Goal: Task Accomplishment & Management: Use online tool/utility

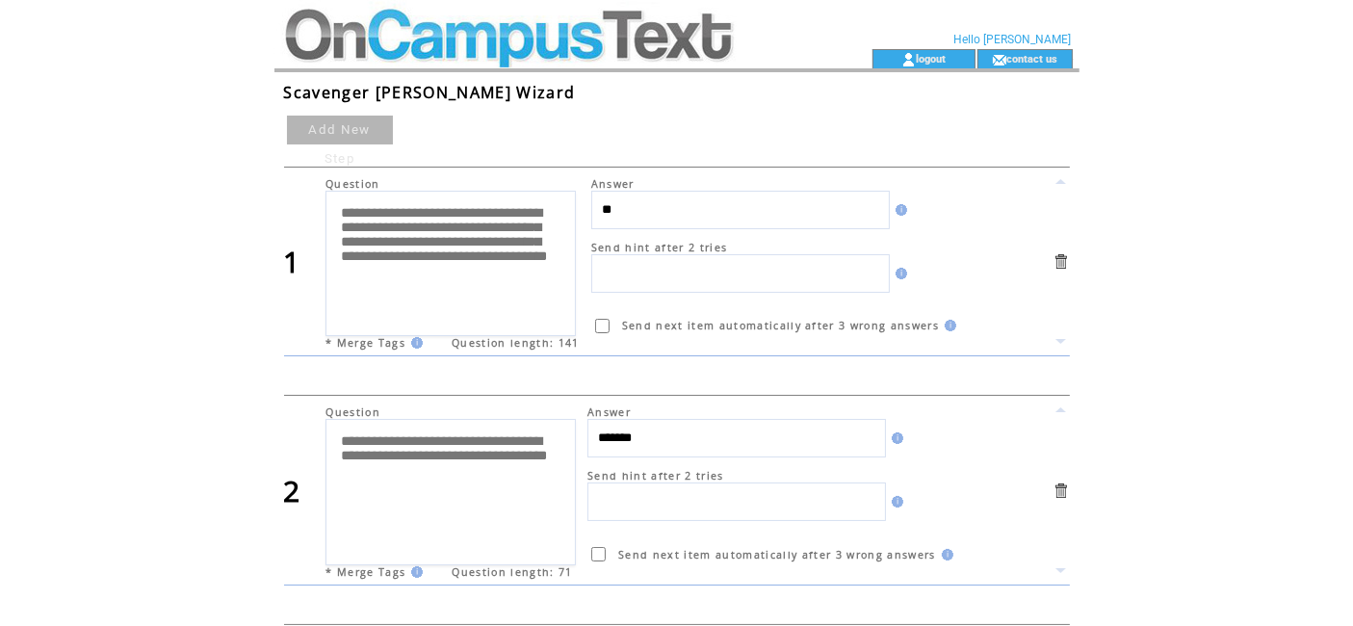
click at [376, 40] on td at bounding box center [538, 24] width 529 height 49
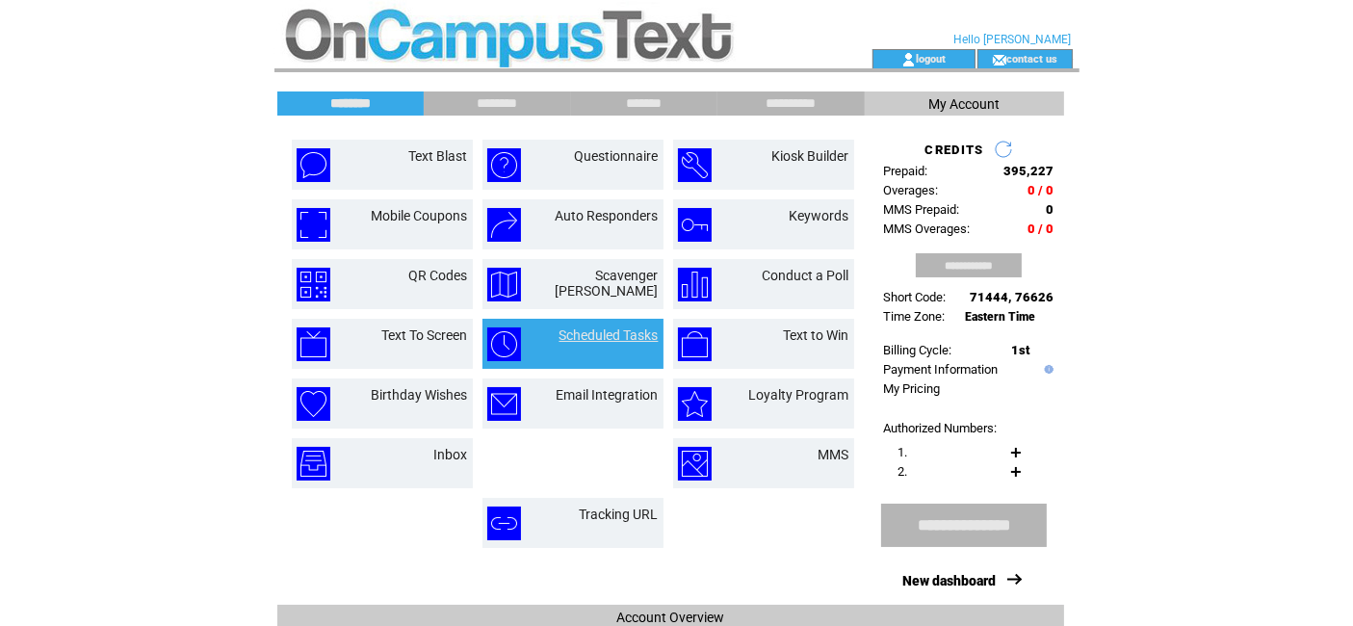
click at [618, 327] on link "Scheduled Tasks" at bounding box center [608, 334] width 99 height 15
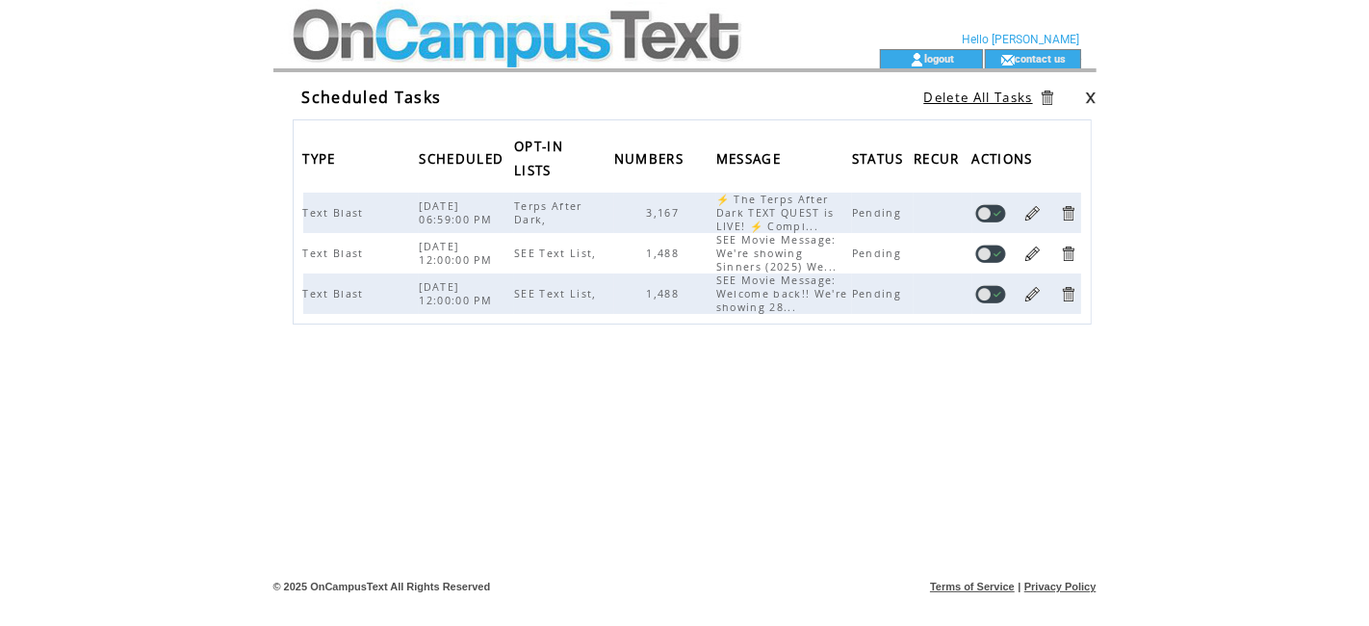
click at [407, 31] on td at bounding box center [546, 24] width 529 height 49
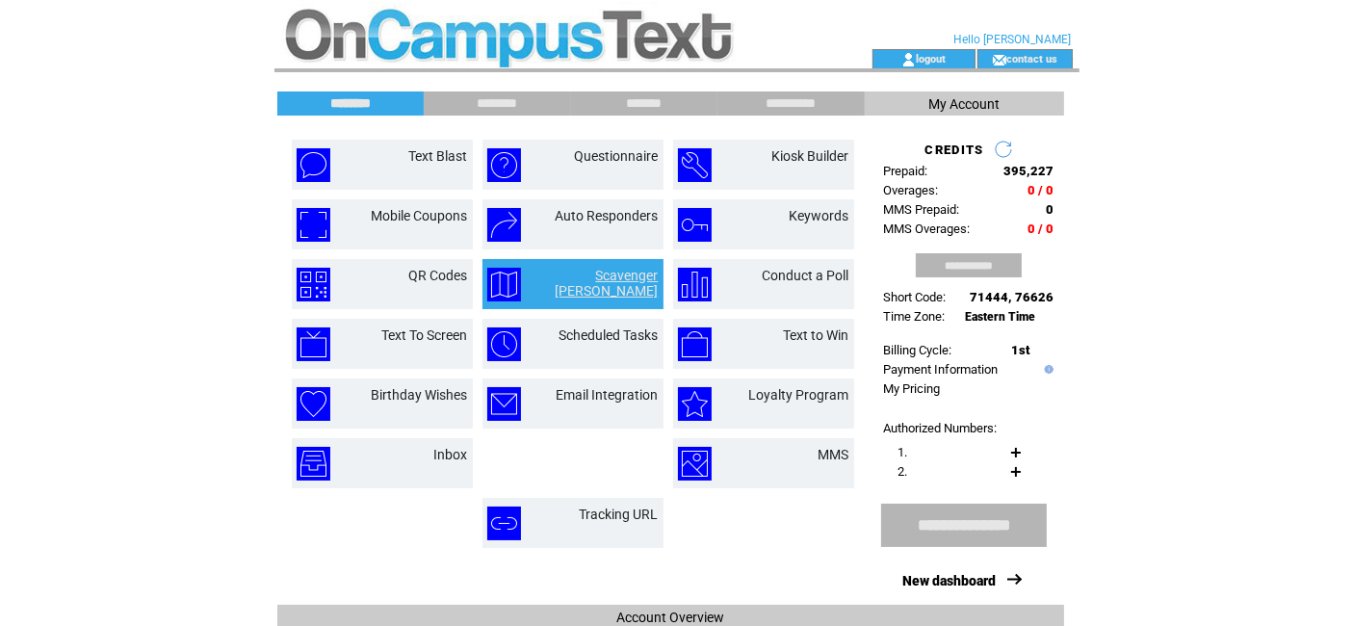
click at [627, 276] on link "Scavenger Hunt" at bounding box center [607, 283] width 103 height 31
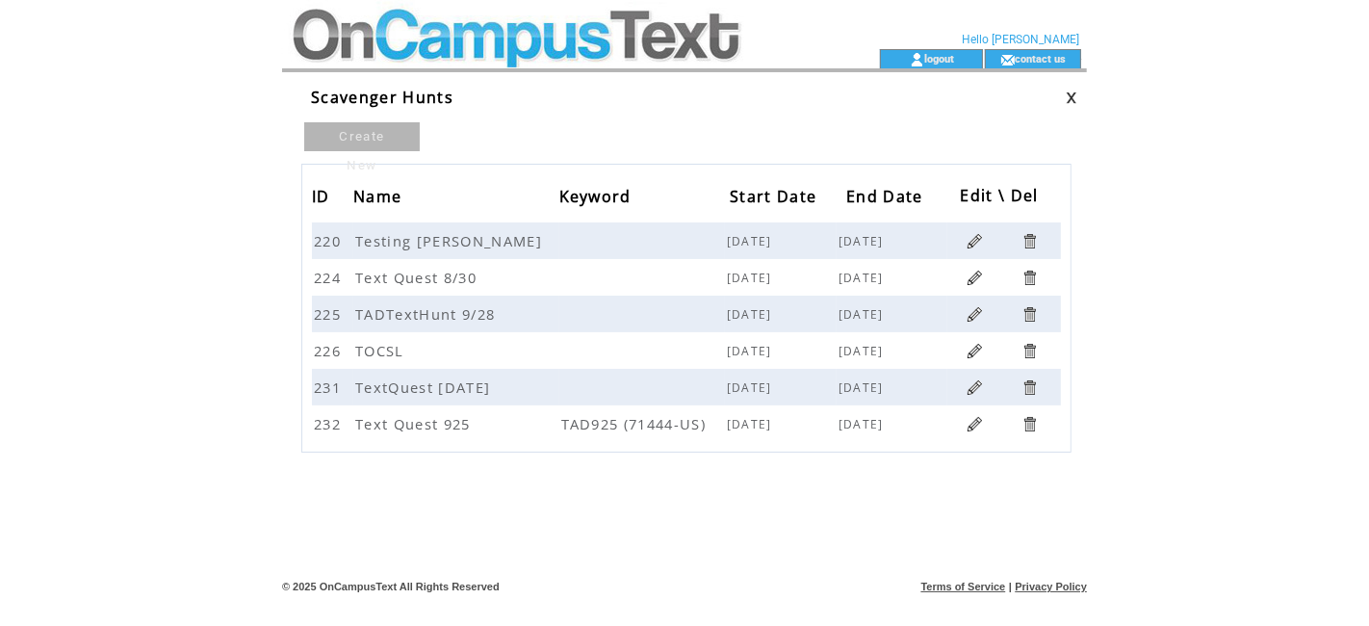
click at [975, 421] on link at bounding box center [975, 424] width 18 height 18
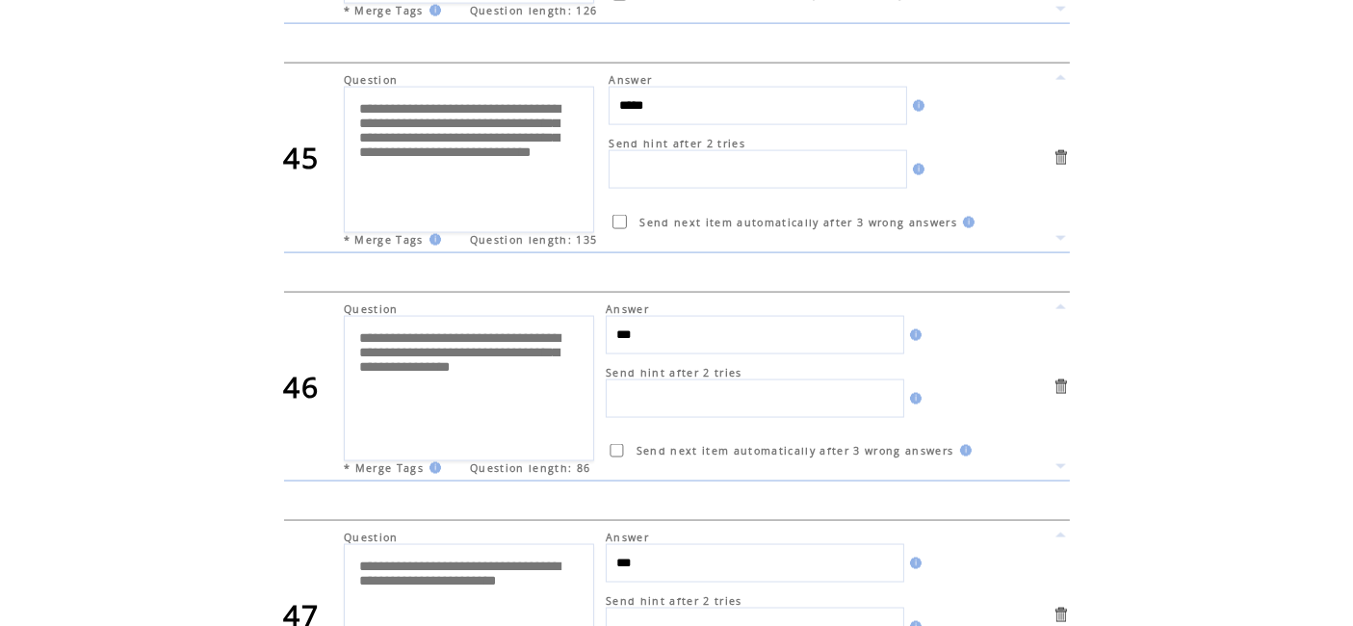
scroll to position [10561, 0]
